Goal: Information Seeking & Learning: Learn about a topic

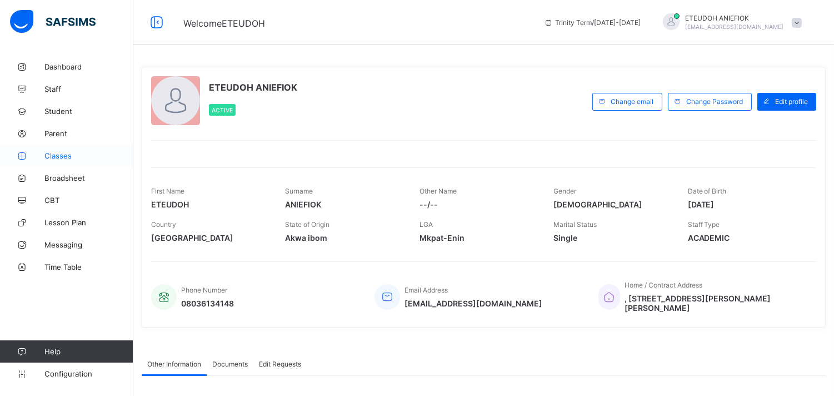
click at [73, 156] on span "Classes" at bounding box center [88, 155] width 89 height 9
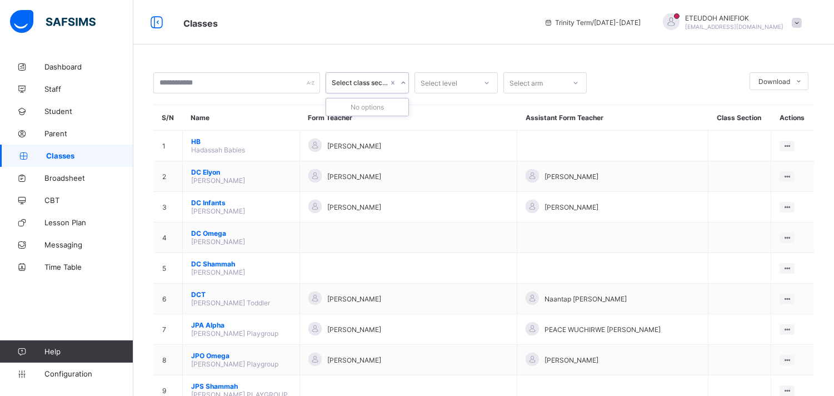
click at [405, 82] on icon at bounding box center [403, 82] width 7 height 11
click at [403, 82] on icon at bounding box center [403, 82] width 7 height 11
click at [313, 82] on div at bounding box center [236, 82] width 167 height 21
click at [487, 82] on icon at bounding box center [487, 82] width 7 height 11
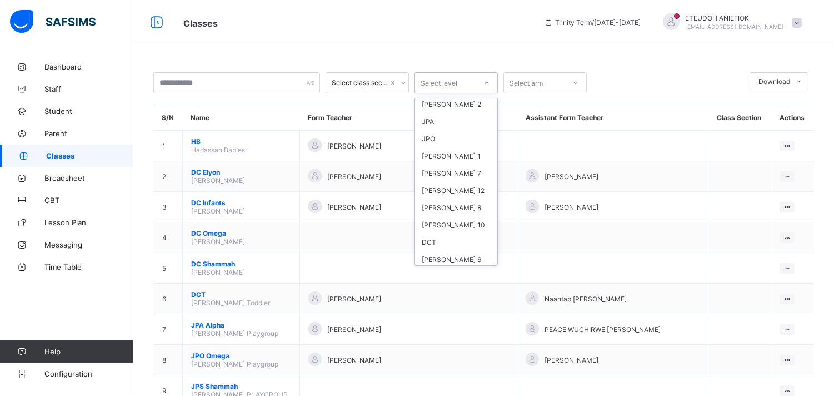
scroll to position [188, 0]
click at [442, 238] on div "[PERSON_NAME] 6" at bounding box center [456, 246] width 82 height 17
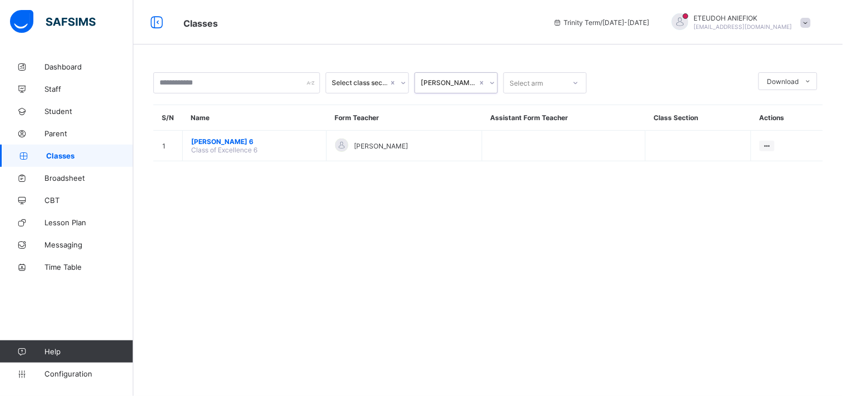
click at [534, 114] on th "Assistant Form Teacher" at bounding box center [563, 118] width 163 height 26
click at [403, 81] on icon at bounding box center [403, 82] width 7 height 11
click at [577, 84] on icon at bounding box center [575, 82] width 7 height 11
click at [285, 87] on input "text" at bounding box center [236, 82] width 167 height 21
click at [73, 112] on span "Student" at bounding box center [88, 111] width 89 height 9
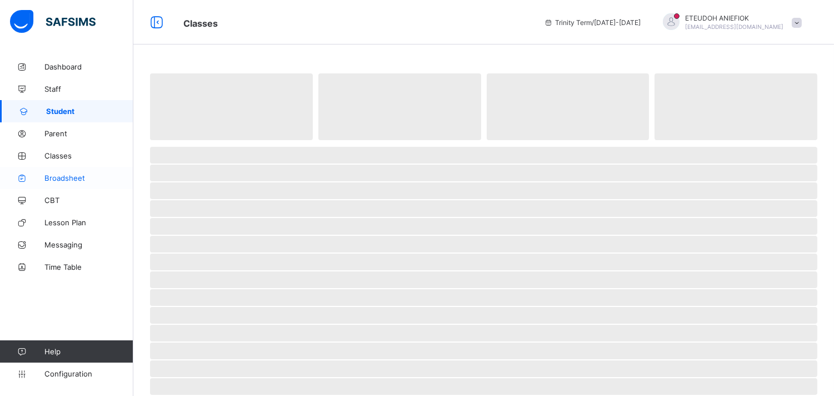
click at [80, 179] on span "Broadsheet" at bounding box center [88, 177] width 89 height 9
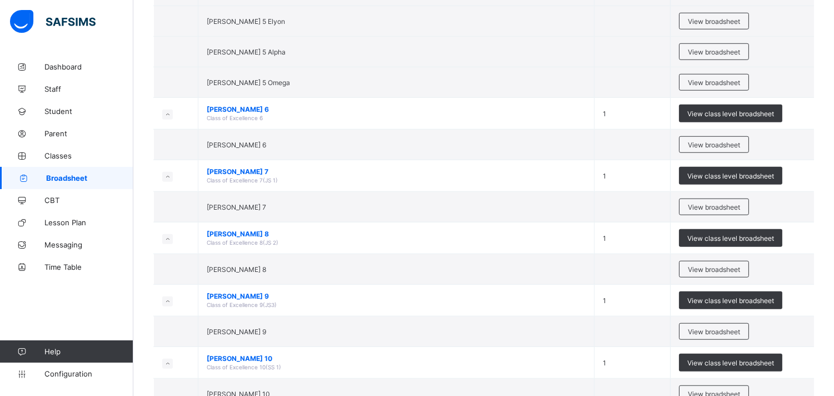
scroll to position [1729, 0]
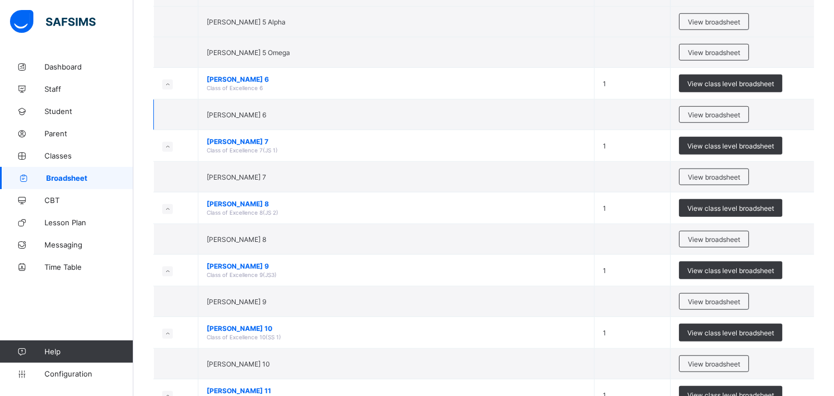
click at [667, 110] on td at bounding box center [633, 114] width 76 height 31
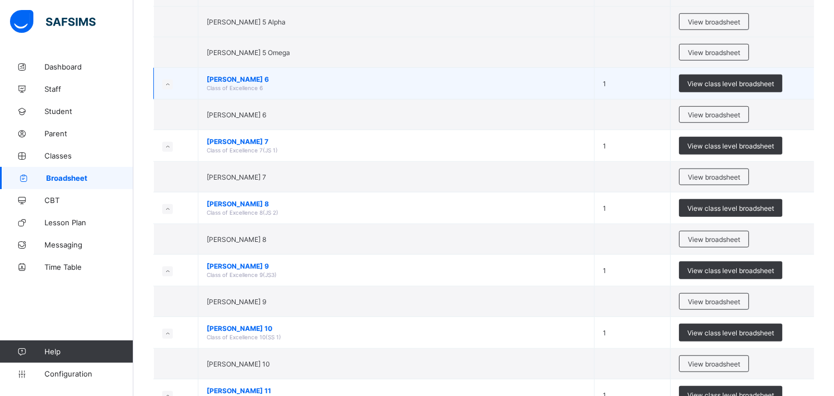
click at [168, 87] on icon at bounding box center [168, 85] width 6 height 6
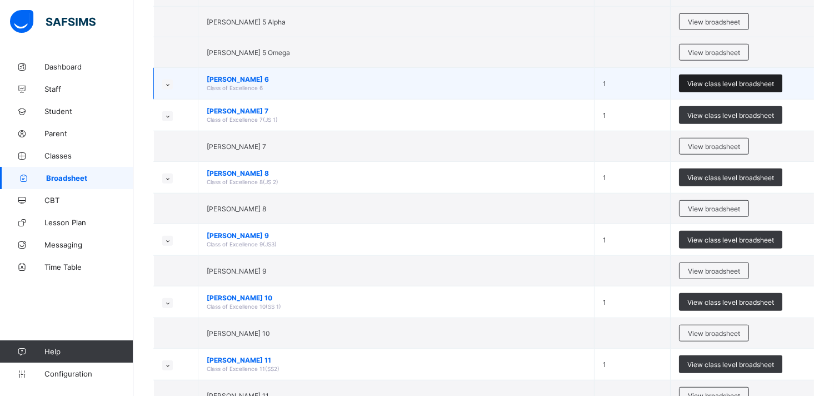
click at [774, 82] on span "View class level broadsheet" at bounding box center [730, 83] width 87 height 8
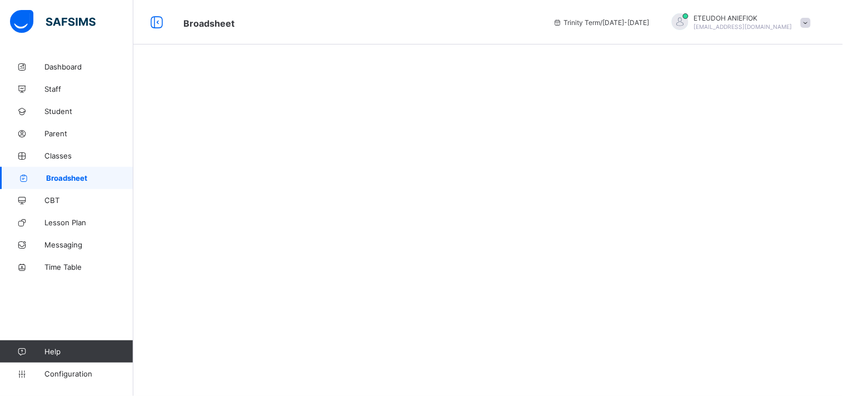
click at [562, 23] on icon at bounding box center [557, 22] width 9 height 8
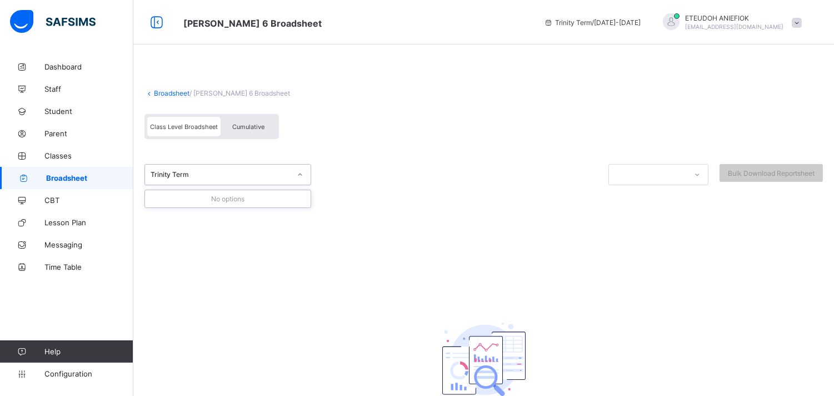
click at [301, 173] on icon at bounding box center [300, 174] width 7 height 11
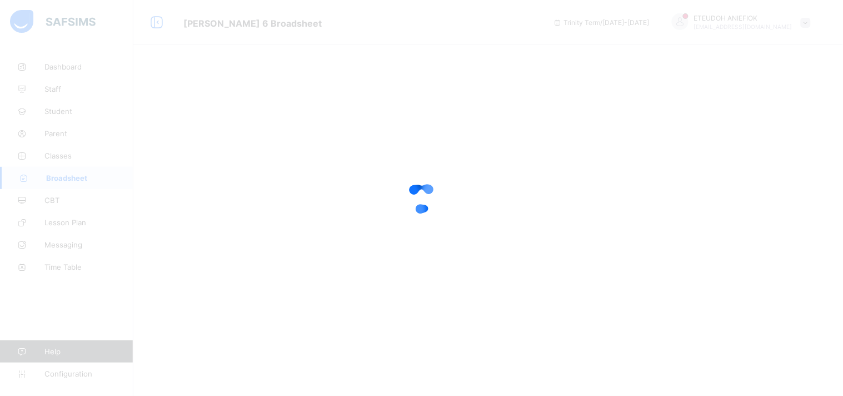
click at [679, 62] on div at bounding box center [421, 198] width 843 height 396
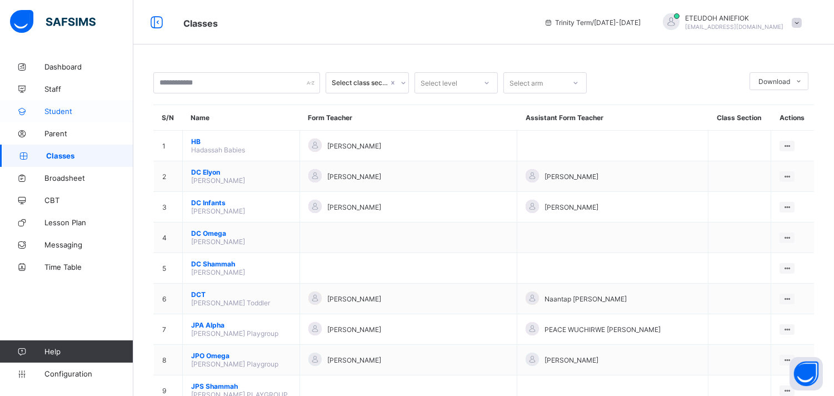
click at [82, 114] on span "Student" at bounding box center [88, 111] width 89 height 9
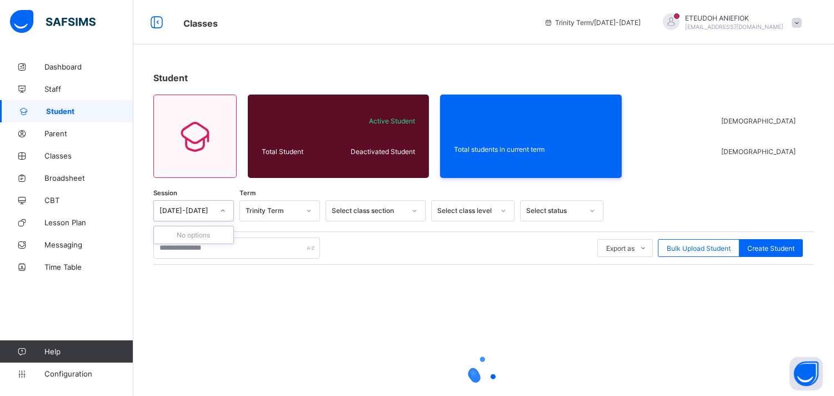
click at [224, 207] on icon at bounding box center [223, 210] width 7 height 11
click at [222, 211] on icon at bounding box center [223, 210] width 7 height 11
click at [311, 213] on icon at bounding box center [309, 210] width 7 height 11
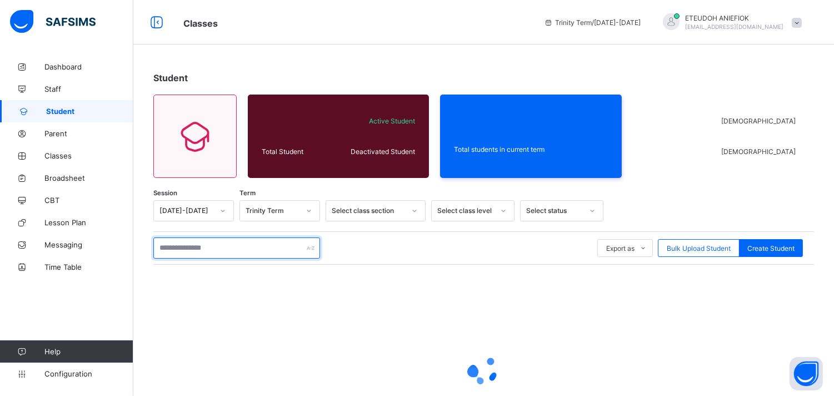
click at [221, 250] on input "text" at bounding box center [236, 247] width 167 height 21
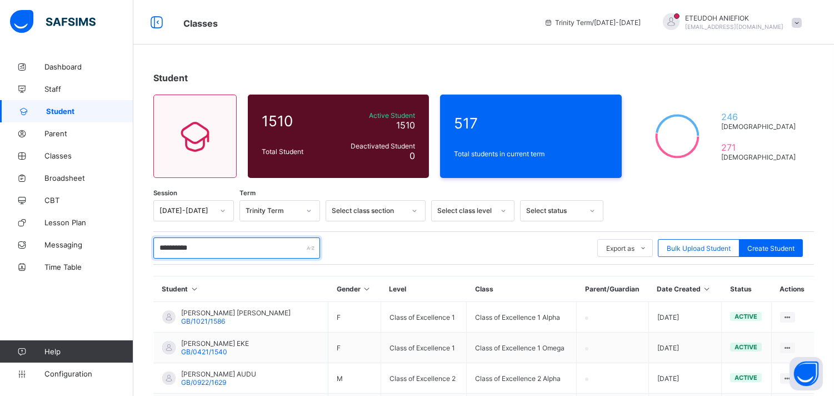
type input "**********"
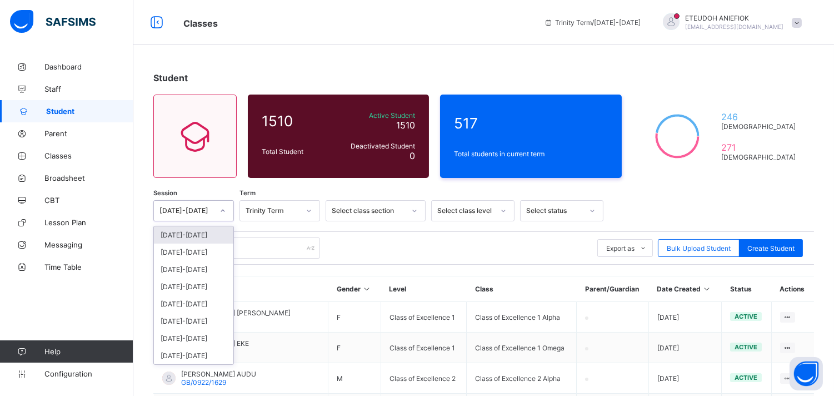
click at [225, 208] on icon at bounding box center [223, 210] width 7 height 11
click at [186, 353] on div "[DATE]-[DATE]" at bounding box center [193, 355] width 79 height 17
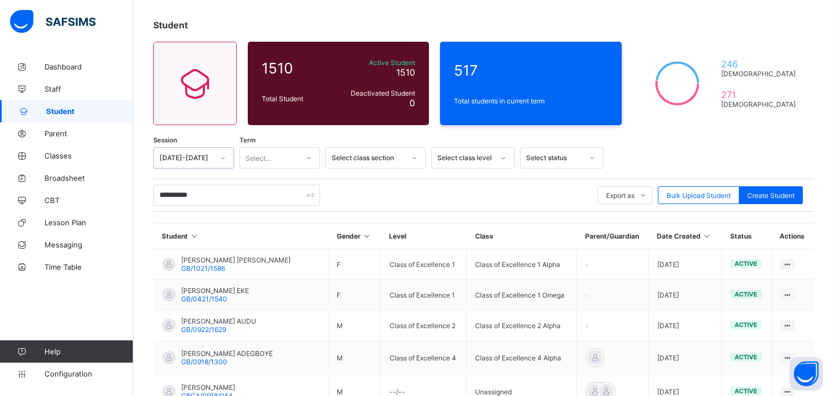
scroll to position [23, 0]
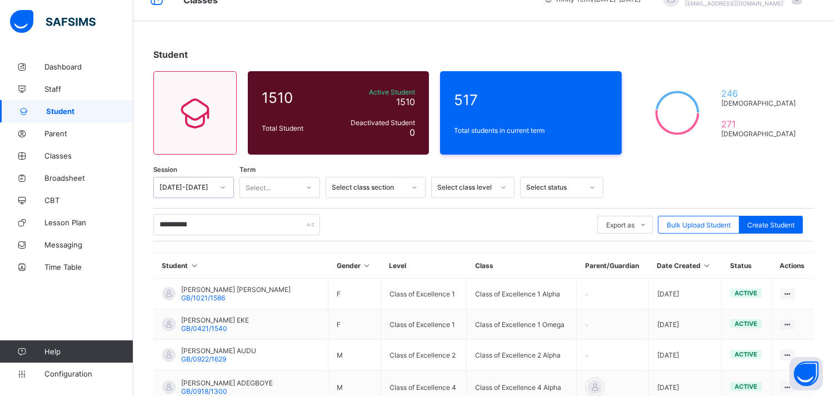
click at [312, 186] on div at bounding box center [309, 187] width 19 height 18
click at [307, 208] on div "Third Term" at bounding box center [279, 211] width 79 height 17
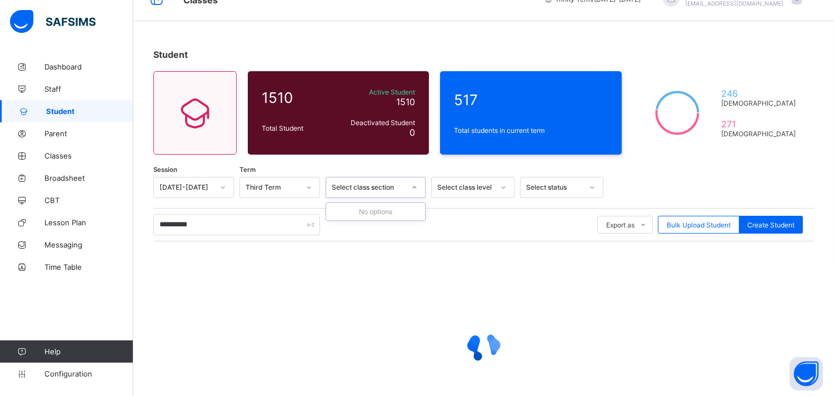
click at [416, 185] on icon at bounding box center [414, 187] width 7 height 11
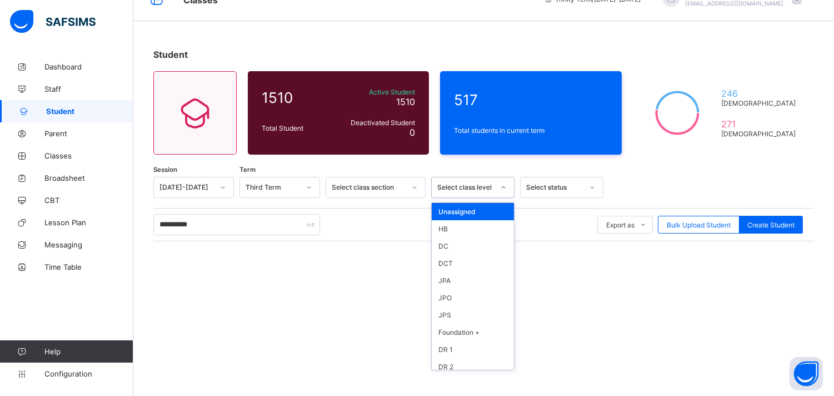
click at [504, 186] on icon at bounding box center [503, 187] width 7 height 11
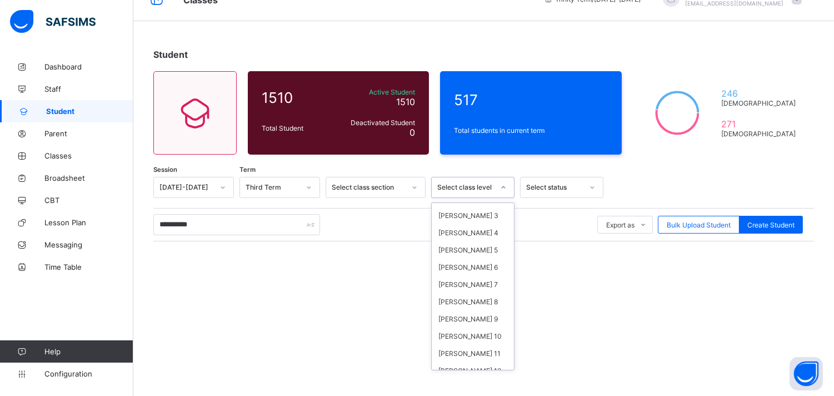
scroll to position [205, 0]
click at [479, 260] on div "[PERSON_NAME] 6" at bounding box center [473, 265] width 82 height 17
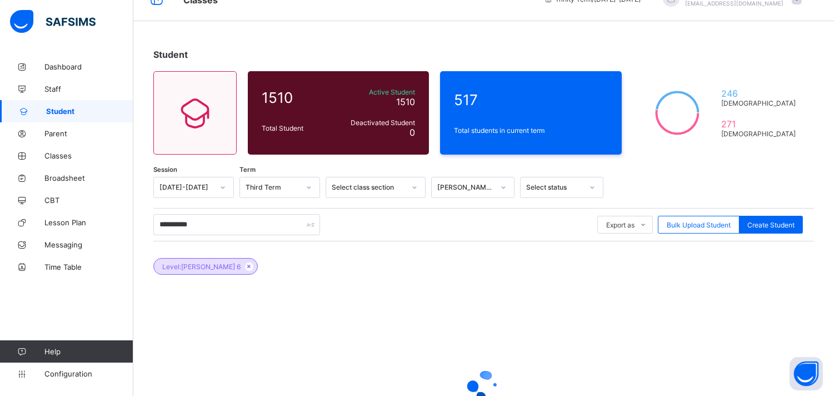
click at [632, 107] on div "1510 Total Student Active Student 1510 Deactivated Student 0 517 Total students…" at bounding box center [483, 112] width 661 height 83
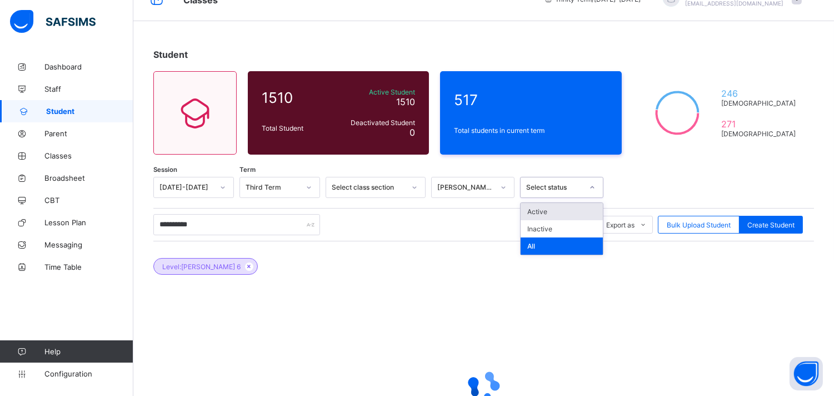
drag, startPoint x: 589, startPoint y: 183, endPoint x: 599, endPoint y: 185, distance: 9.6
click at [599, 185] on div at bounding box center [592, 187] width 19 height 18
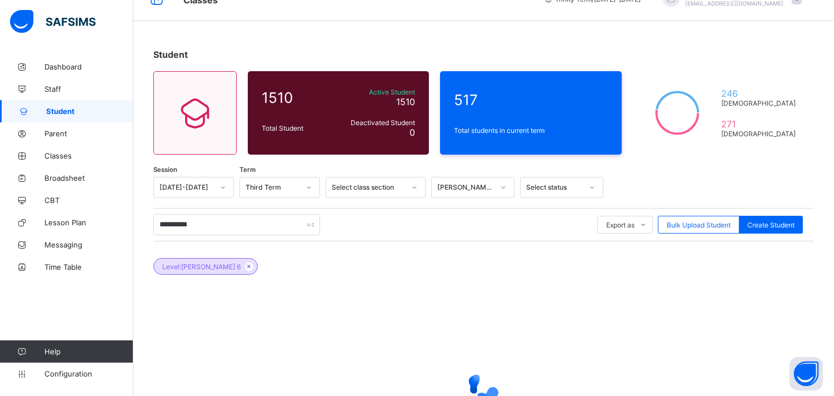
click at [644, 186] on div at bounding box center [706, 187] width 194 height 21
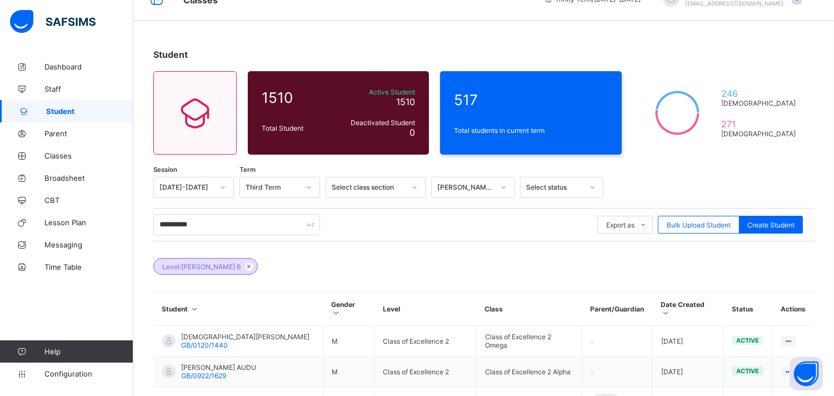
click at [644, 186] on div at bounding box center [706, 187] width 194 height 21
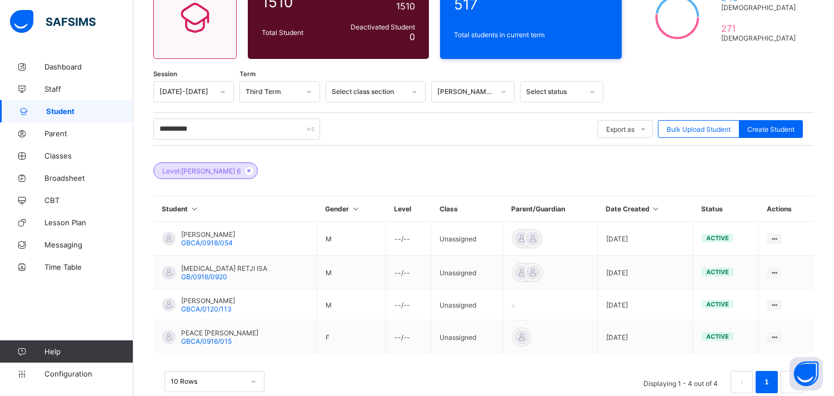
scroll to position [122, 0]
